Goal: Task Accomplishment & Management: Manage account settings

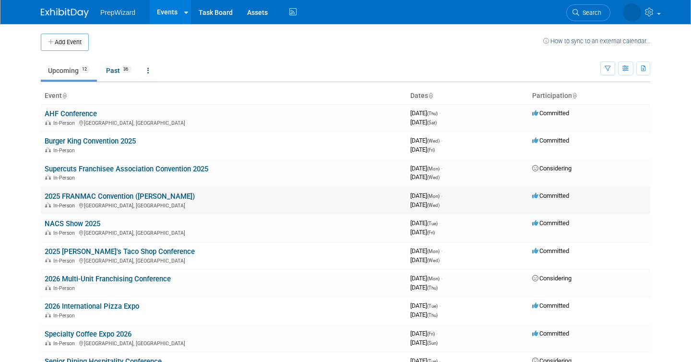
click at [171, 198] on td "2025 FRANMAC Convention (Taco Bell) In-Person San Antonio, TX" at bounding box center [224, 200] width 366 height 27
click at [144, 195] on link "2025 FRANMAC Convention ([PERSON_NAME])" at bounding box center [120, 196] width 150 height 9
click at [85, 115] on link "AHF Conference" at bounding box center [71, 113] width 52 height 9
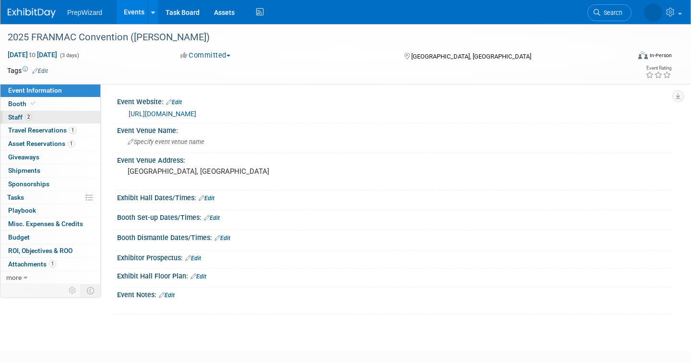
click at [27, 116] on span "2" at bounding box center [28, 116] width 7 height 7
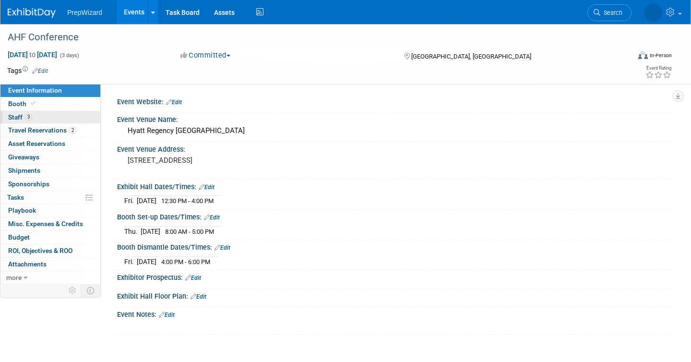
click at [41, 119] on link "3 Staff 3" at bounding box center [50, 117] width 100 height 13
